Goal: Navigation & Orientation: Find specific page/section

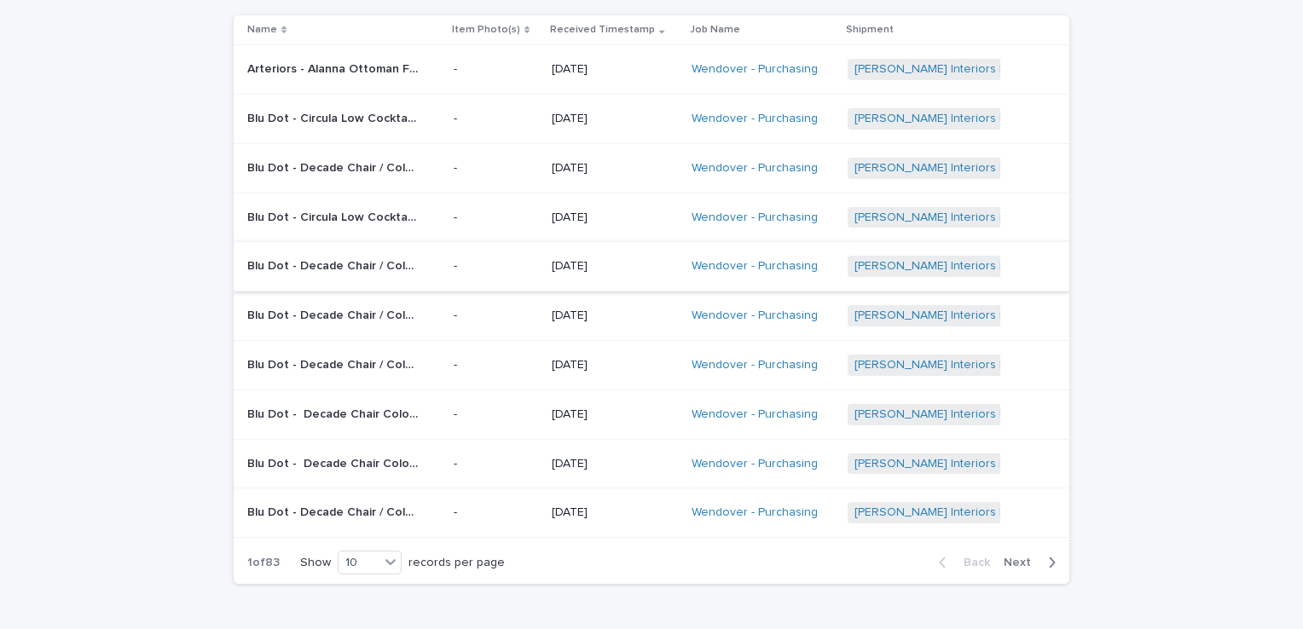
scroll to position [171, 0]
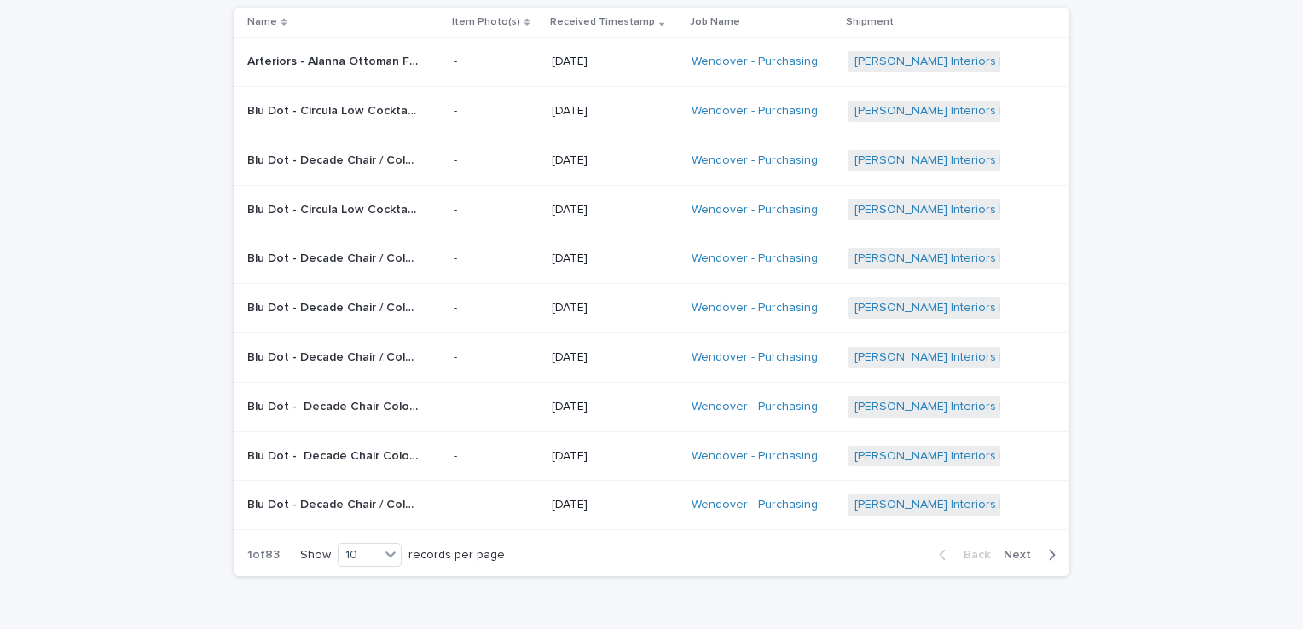
click at [1020, 549] on span "Next" at bounding box center [1023, 555] width 38 height 12
click at [1106, 271] on div "Loading... Saving… Loading... Saving… Received Items Name Item Photo(s) Receive…" at bounding box center [651, 301] width 1303 height 750
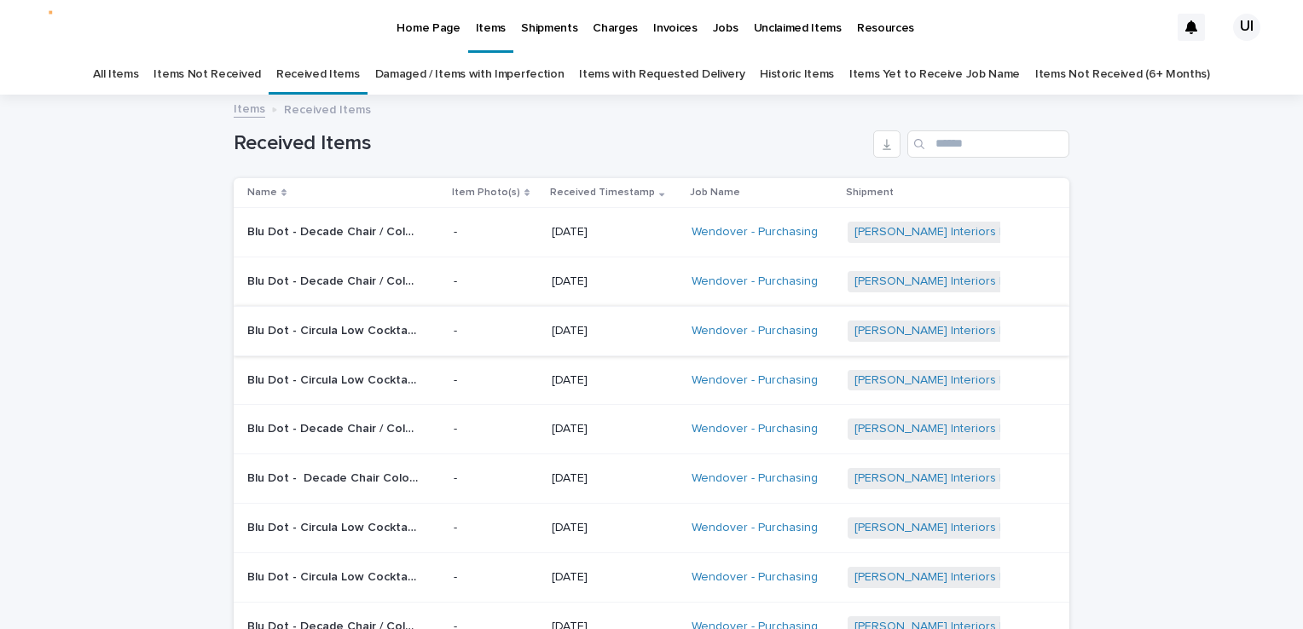
scroll to position [263, 0]
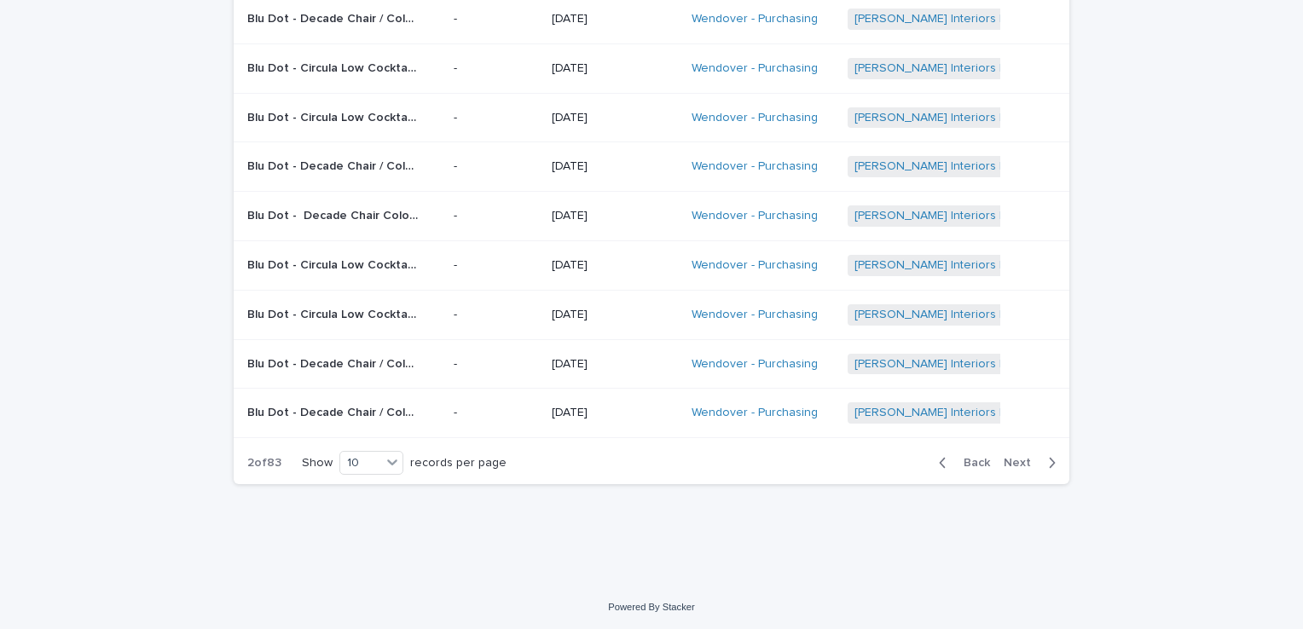
click at [964, 464] on span "Back" at bounding box center [972, 463] width 37 height 12
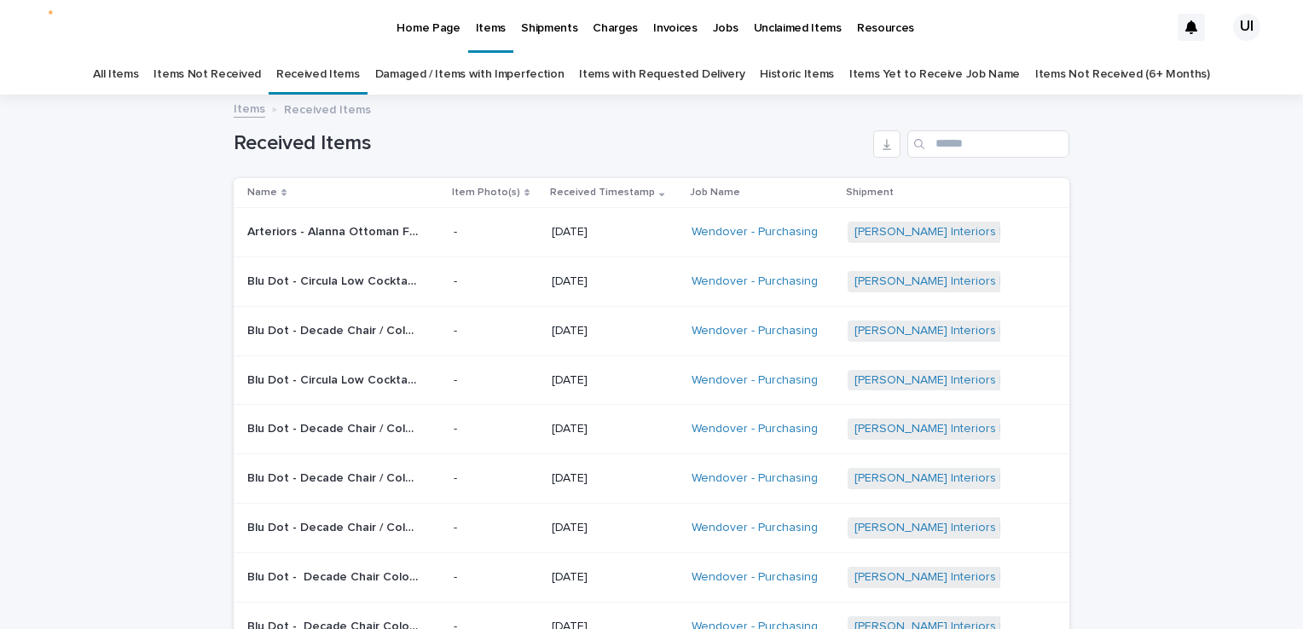
click at [0, 222] on html "Home Page Items Shipments Charges Invoices Jobs Unclaimed Items Resources UI Al…" at bounding box center [651, 314] width 1303 height 629
